Goal: Task Accomplishment & Management: Use online tool/utility

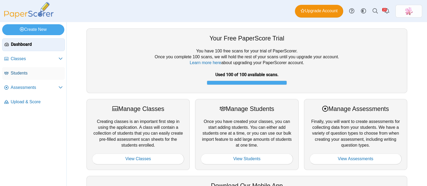
click at [24, 70] on span "Students" at bounding box center [37, 73] width 52 height 6
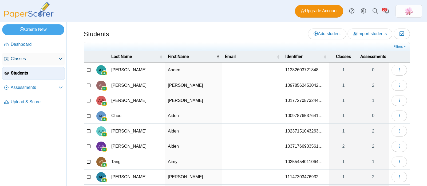
click at [29, 57] on span "Classes" at bounding box center [35, 59] width 48 height 6
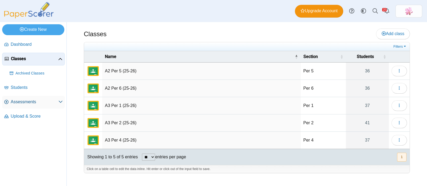
click at [30, 102] on span "Assessments" at bounding box center [35, 102] width 48 height 6
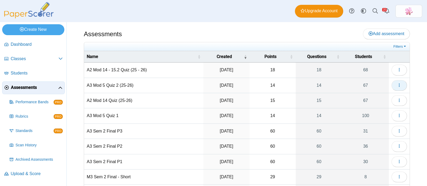
click at [397, 83] on icon "button" at bounding box center [399, 85] width 4 height 4
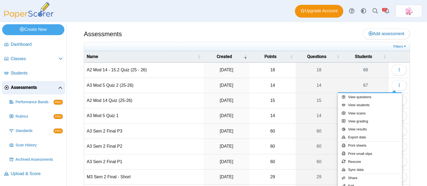
click at [321, 32] on div "Assessments Add assessment" at bounding box center [247, 35] width 326 height 12
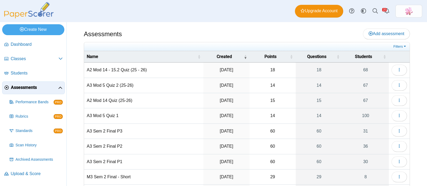
click at [112, 84] on td "A3 Mod 5 Quiz 2 (25-26)" at bounding box center [143, 85] width 119 height 15
click at [398, 85] on use "button" at bounding box center [398, 84] width 1 height 3
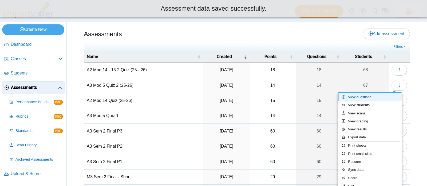
click at [374, 97] on link "View questions" at bounding box center [370, 97] width 64 height 8
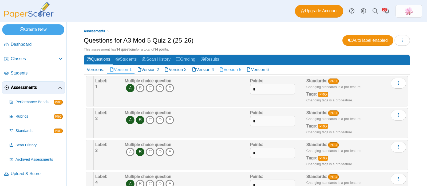
click at [234, 67] on link "Version 5" at bounding box center [230, 69] width 27 height 9
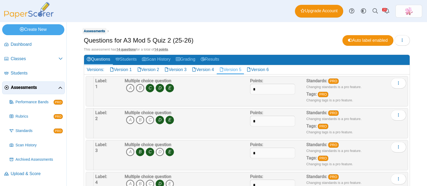
click at [100, 33] on span "Assessments" at bounding box center [94, 31] width 21 height 4
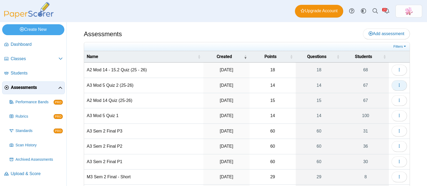
click at [397, 83] on icon "button" at bounding box center [399, 85] width 4 height 4
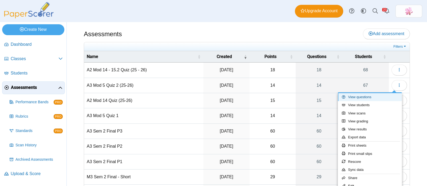
click at [380, 95] on link "View questions" at bounding box center [370, 97] width 64 height 8
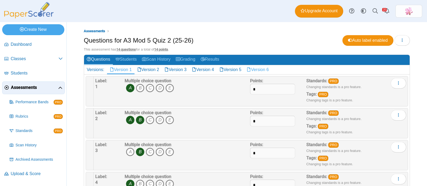
click at [267, 65] on link "Version 6" at bounding box center [257, 69] width 27 height 9
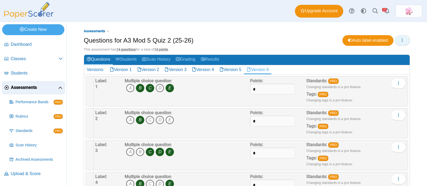
click at [400, 41] on icon "button" at bounding box center [402, 40] width 4 height 4
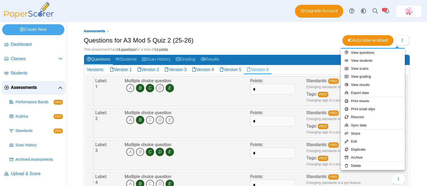
click at [292, 33] on ul "Assessments" at bounding box center [247, 31] width 326 height 5
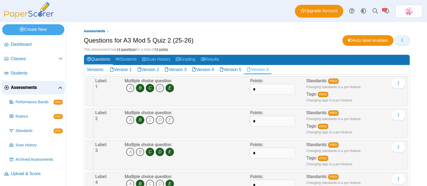
click at [400, 40] on icon "button" at bounding box center [402, 40] width 4 height 4
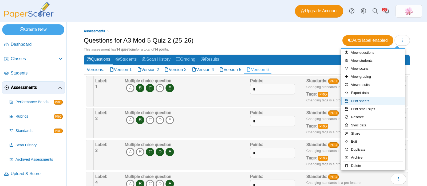
click at [365, 102] on link "Print sheets" at bounding box center [373, 101] width 64 height 8
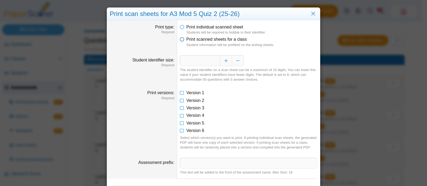
click at [180, 40] on icon at bounding box center [182, 39] width 4 height 4
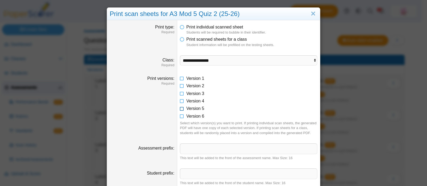
click at [180, 108] on icon at bounding box center [182, 108] width 4 height 4
click at [217, 58] on select "**********" at bounding box center [248, 60] width 137 height 10
select select "**********"
click at [180, 55] on select "**********" at bounding box center [248, 60] width 137 height 10
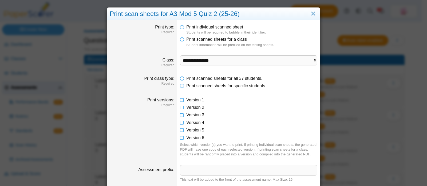
click at [278, 38] on li "Print scanned sheets for a class Student information will be prefilled on the t…" at bounding box center [248, 42] width 137 height 11
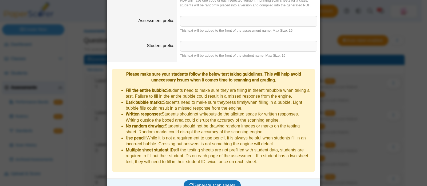
scroll to position [150, 0]
click at [211, 183] on span "Generate scan sheets" at bounding box center [212, 185] width 46 height 5
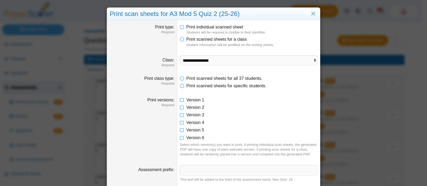
scroll to position [193, 0]
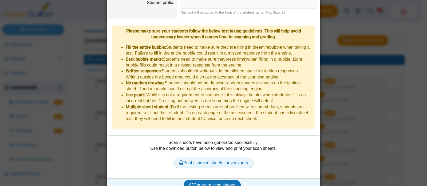
click at [223, 158] on link "Print scanned sheets for version 5" at bounding box center [213, 163] width 80 height 11
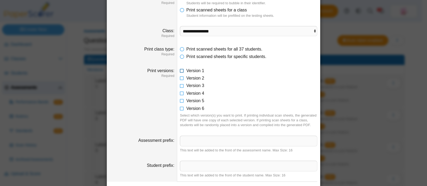
scroll to position [26, 0]
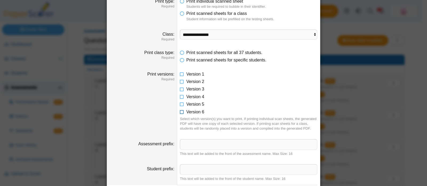
click at [180, 111] on icon at bounding box center [182, 111] width 4 height 4
click at [180, 102] on icon at bounding box center [182, 104] width 4 height 4
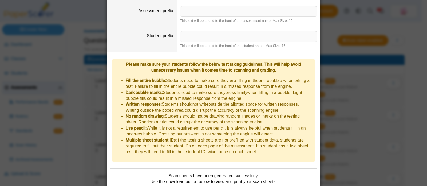
scroll to position [193, 0]
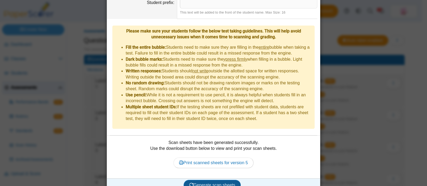
click at [216, 180] on button "Generate scan sheets" at bounding box center [211, 185] width 57 height 11
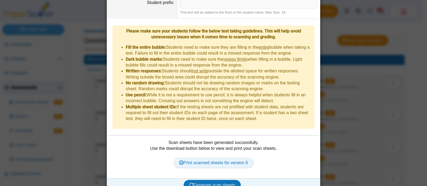
click at [214, 158] on link "Print scanned sheets for version 6" at bounding box center [213, 163] width 80 height 11
click at [394, 90] on div "**********" at bounding box center [213, 93] width 427 height 186
